Goal: Transaction & Acquisition: Obtain resource

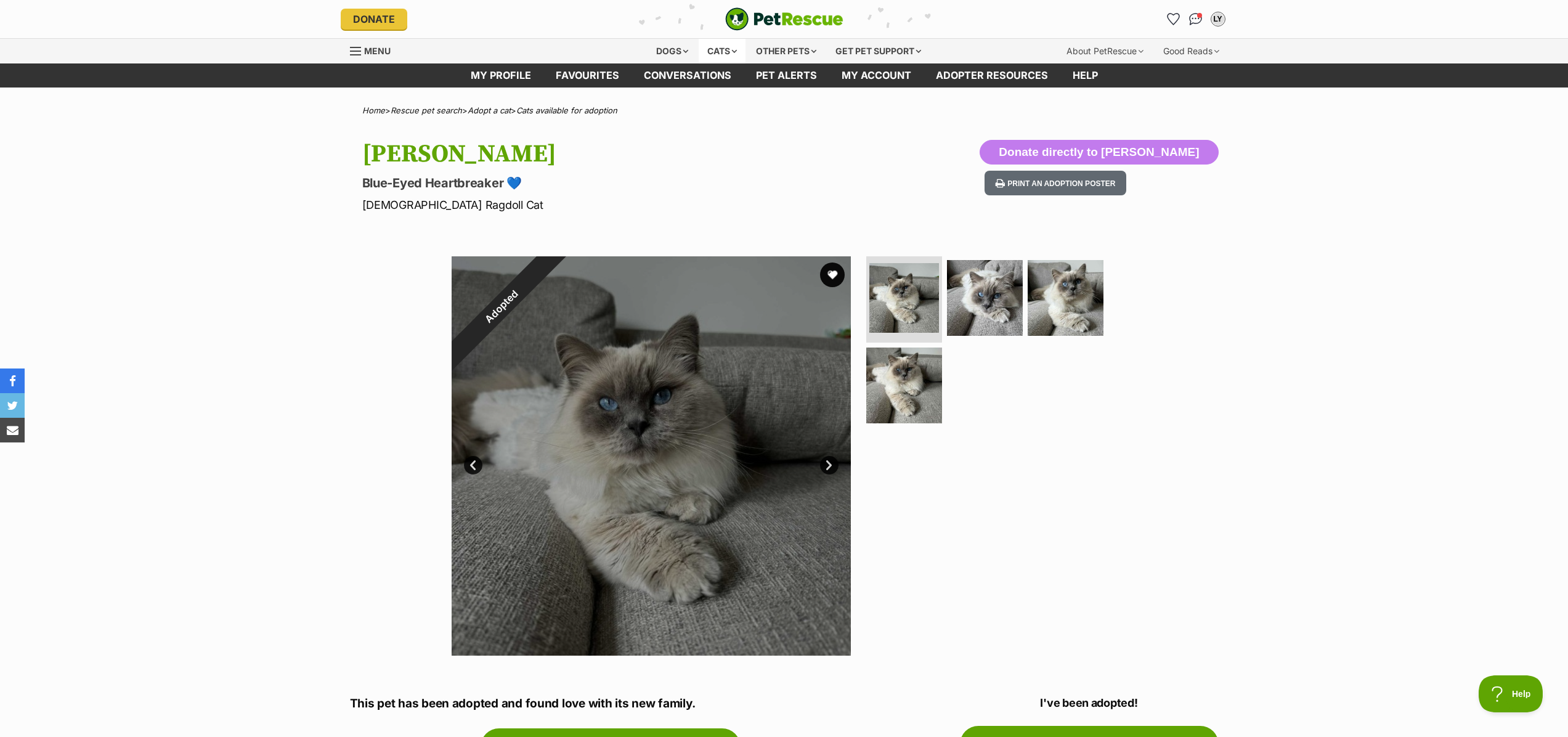
click at [731, 54] on div "Cats" at bounding box center [722, 50] width 47 height 24
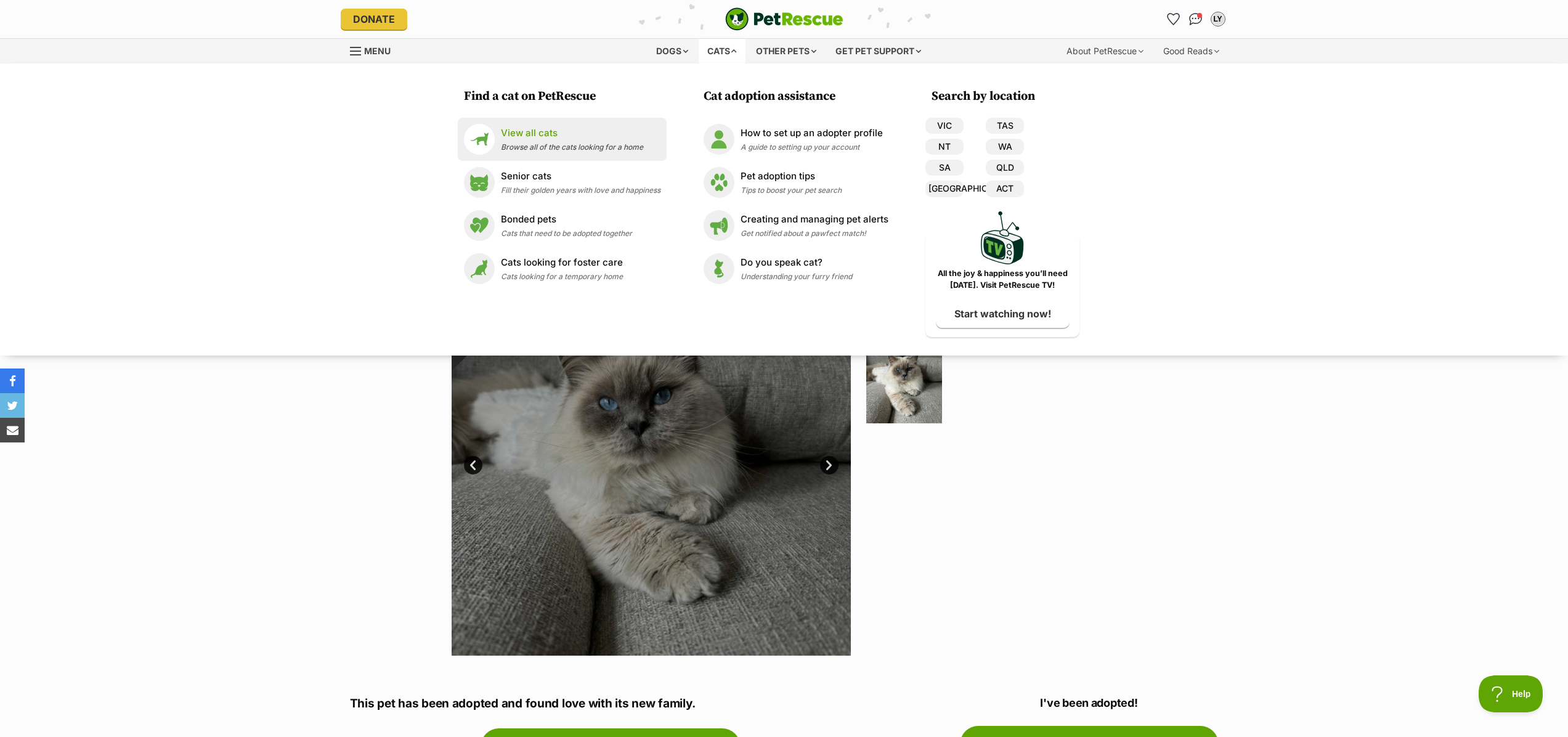
click at [531, 126] on p "View all cats" at bounding box center [572, 133] width 142 height 14
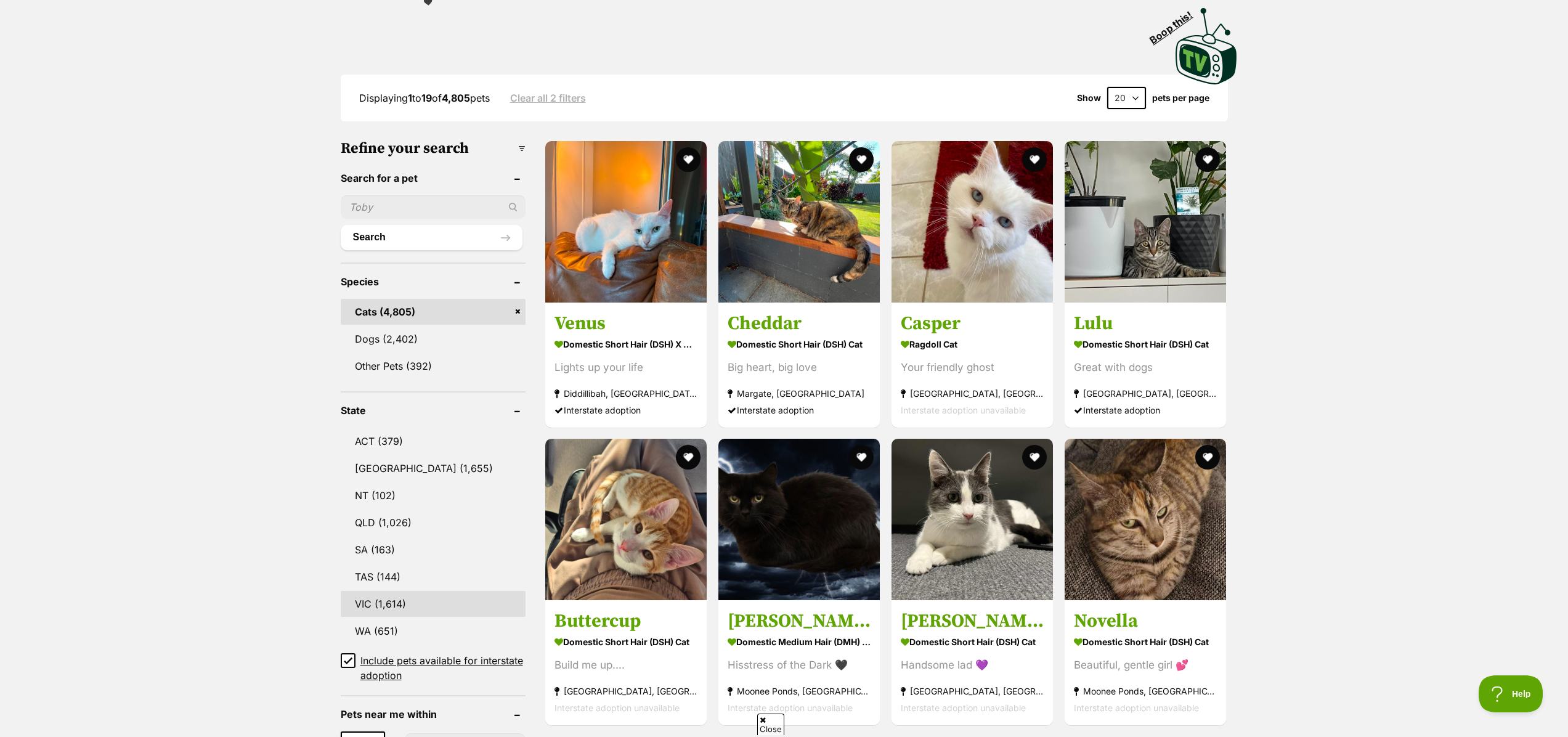
click at [387, 595] on link "VIC (1,614)" at bounding box center [433, 603] width 185 height 26
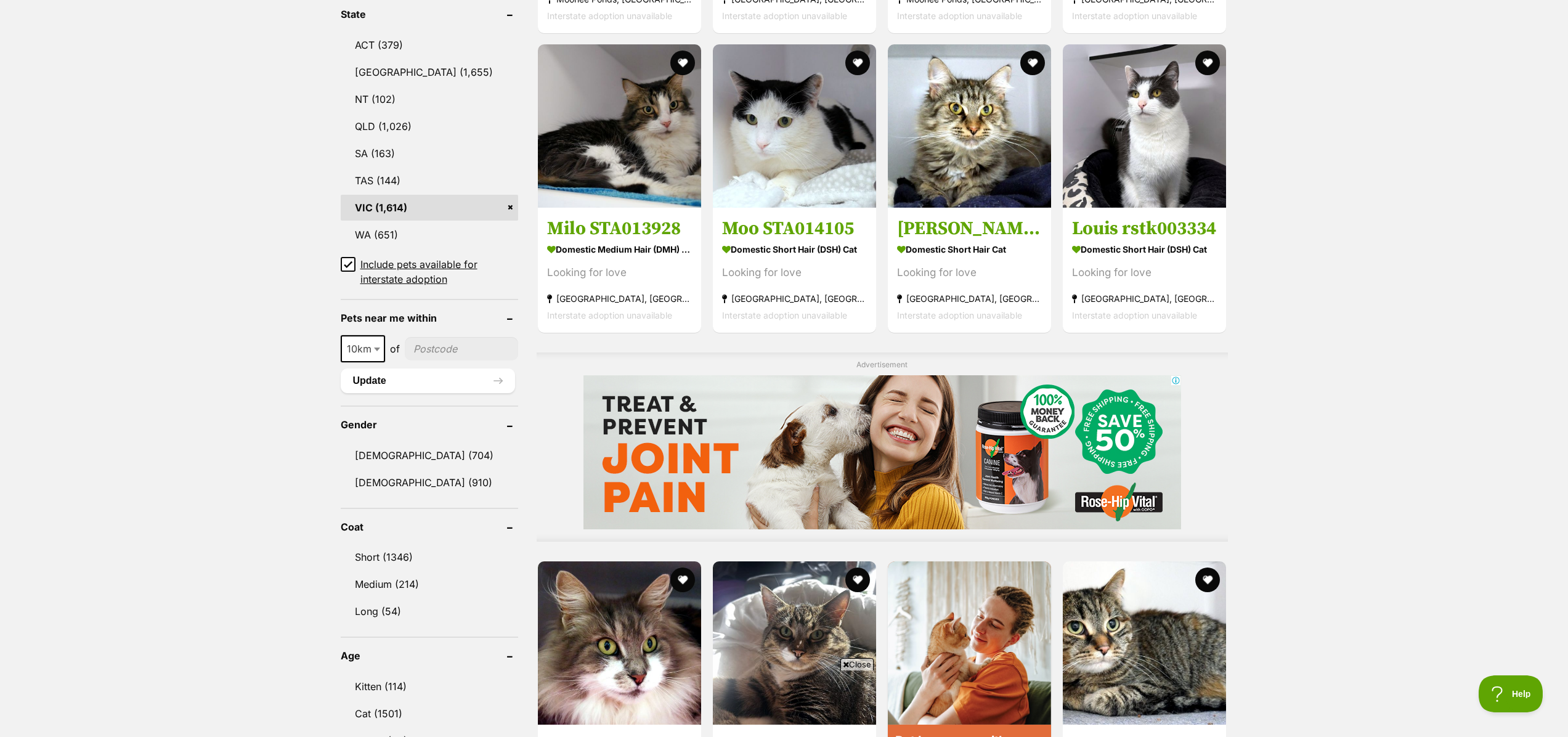
scroll to position [738, 0]
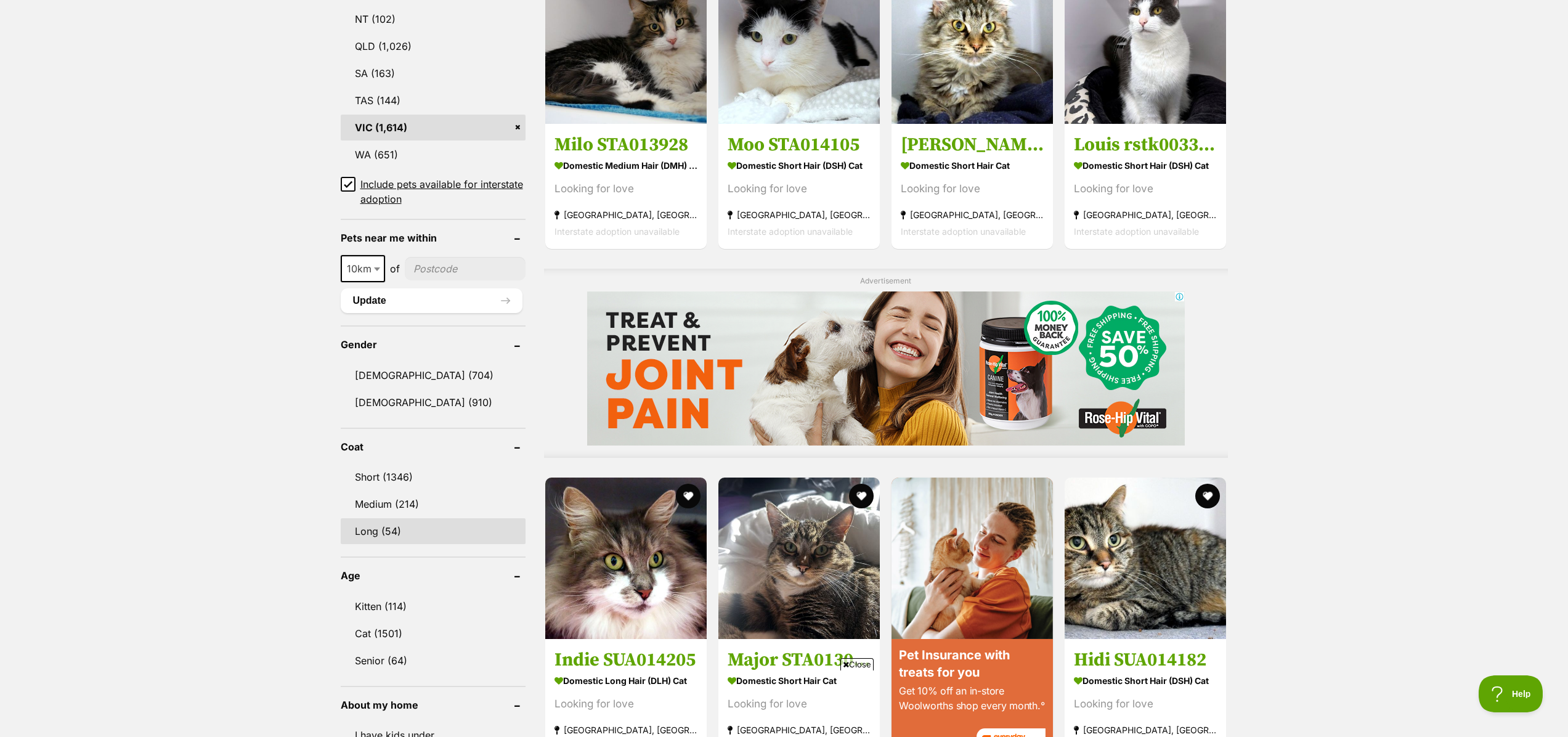
click at [387, 527] on link "Long (54)" at bounding box center [433, 530] width 185 height 26
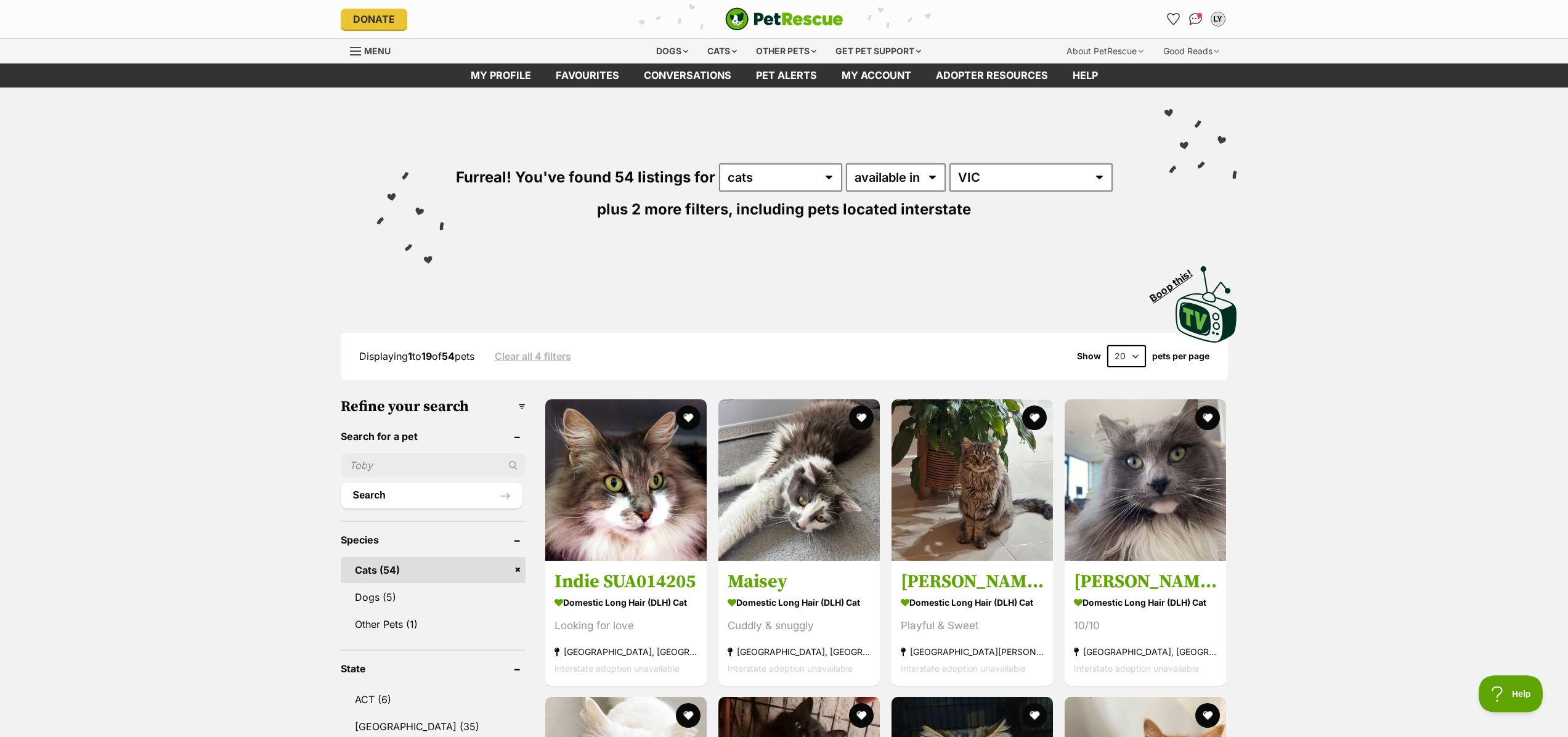
click at [1134, 351] on select "20 40 60" at bounding box center [1126, 356] width 38 height 23
select select "60"
click at [1107, 345] on select "20 40 60" at bounding box center [1126, 356] width 38 height 23
